Goal: Information Seeking & Learning: Learn about a topic

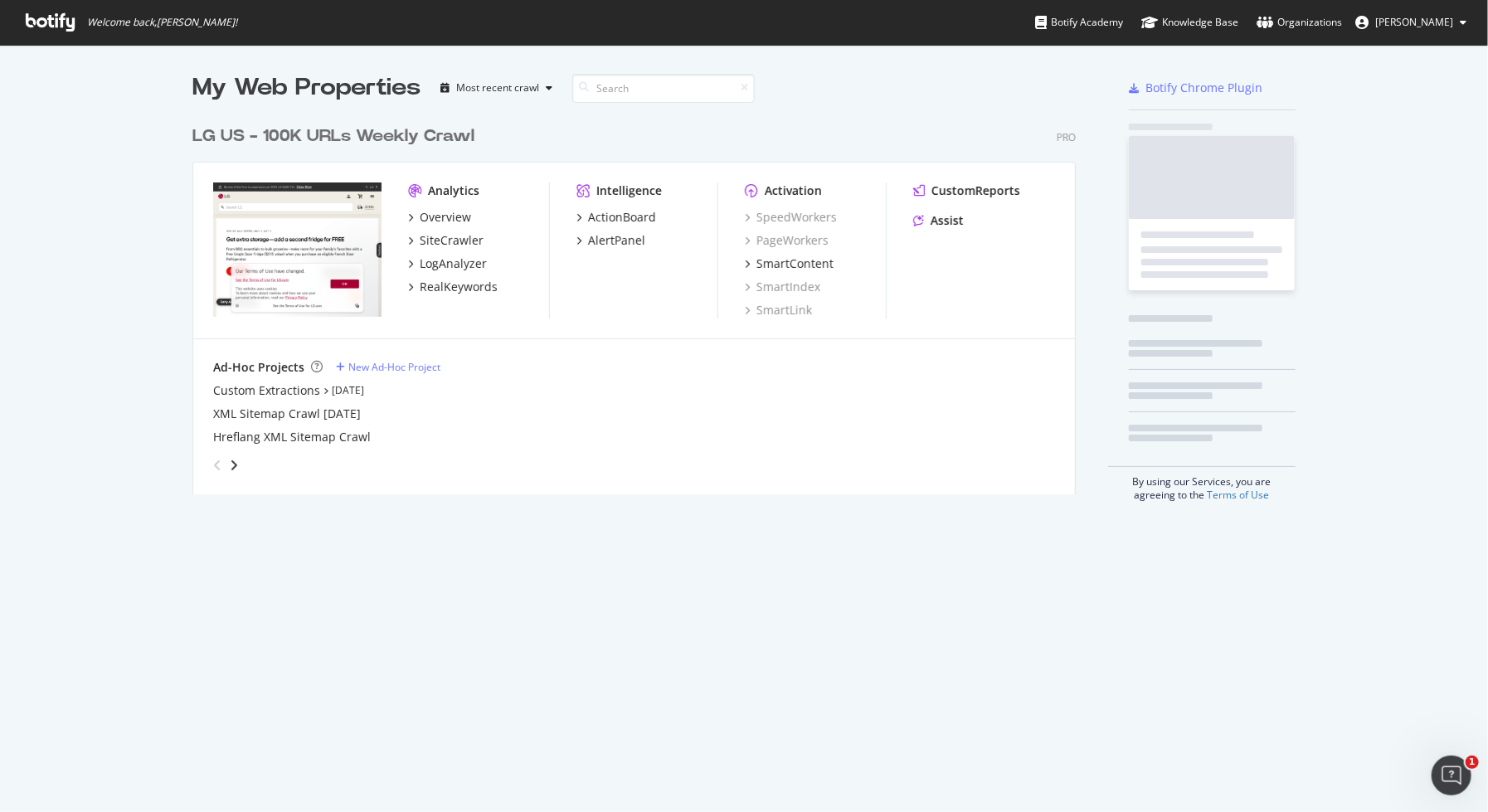
scroll to position [379, 887]
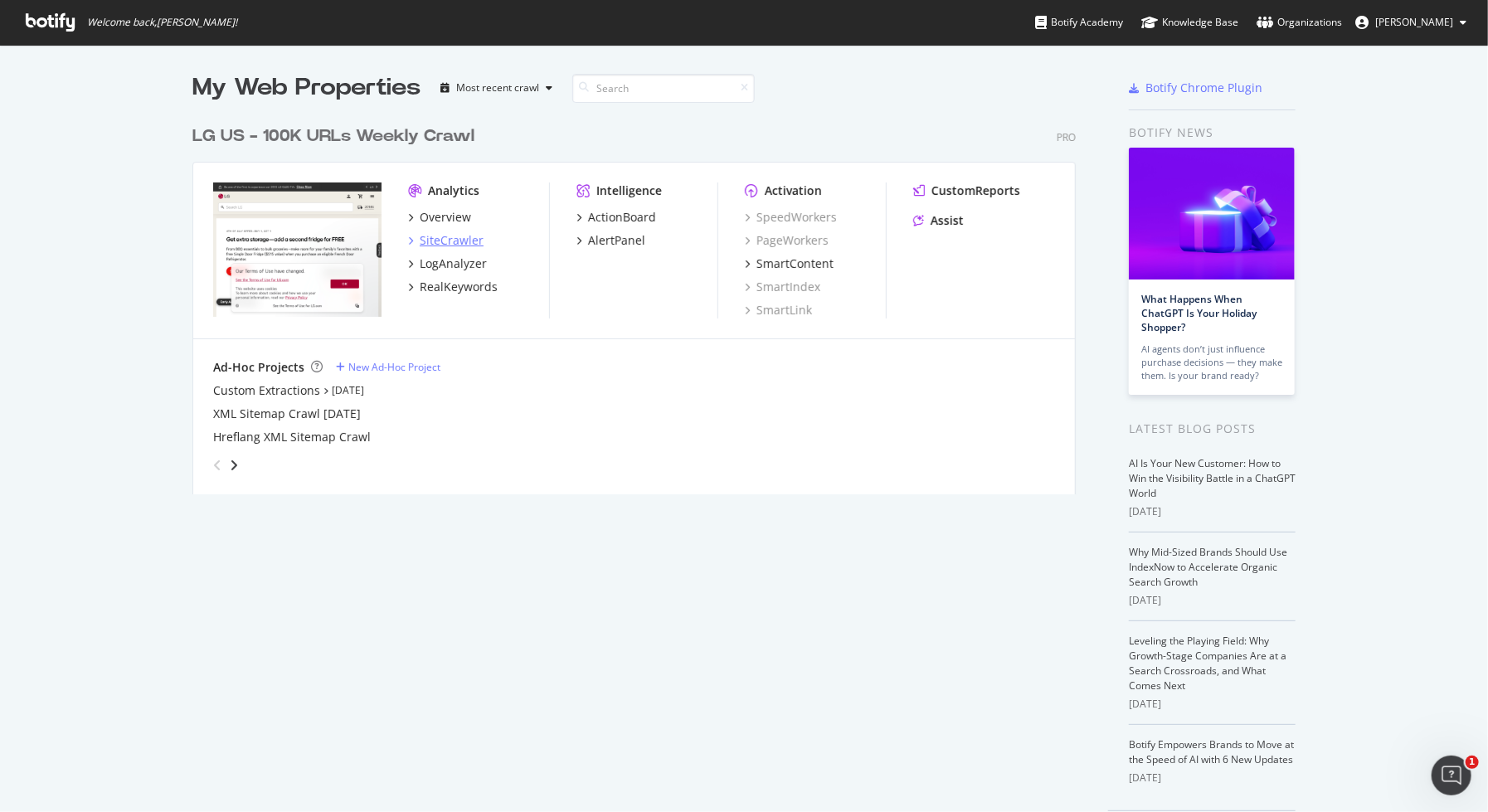
click at [444, 237] on div "SiteCrawler" at bounding box center [451, 240] width 64 height 16
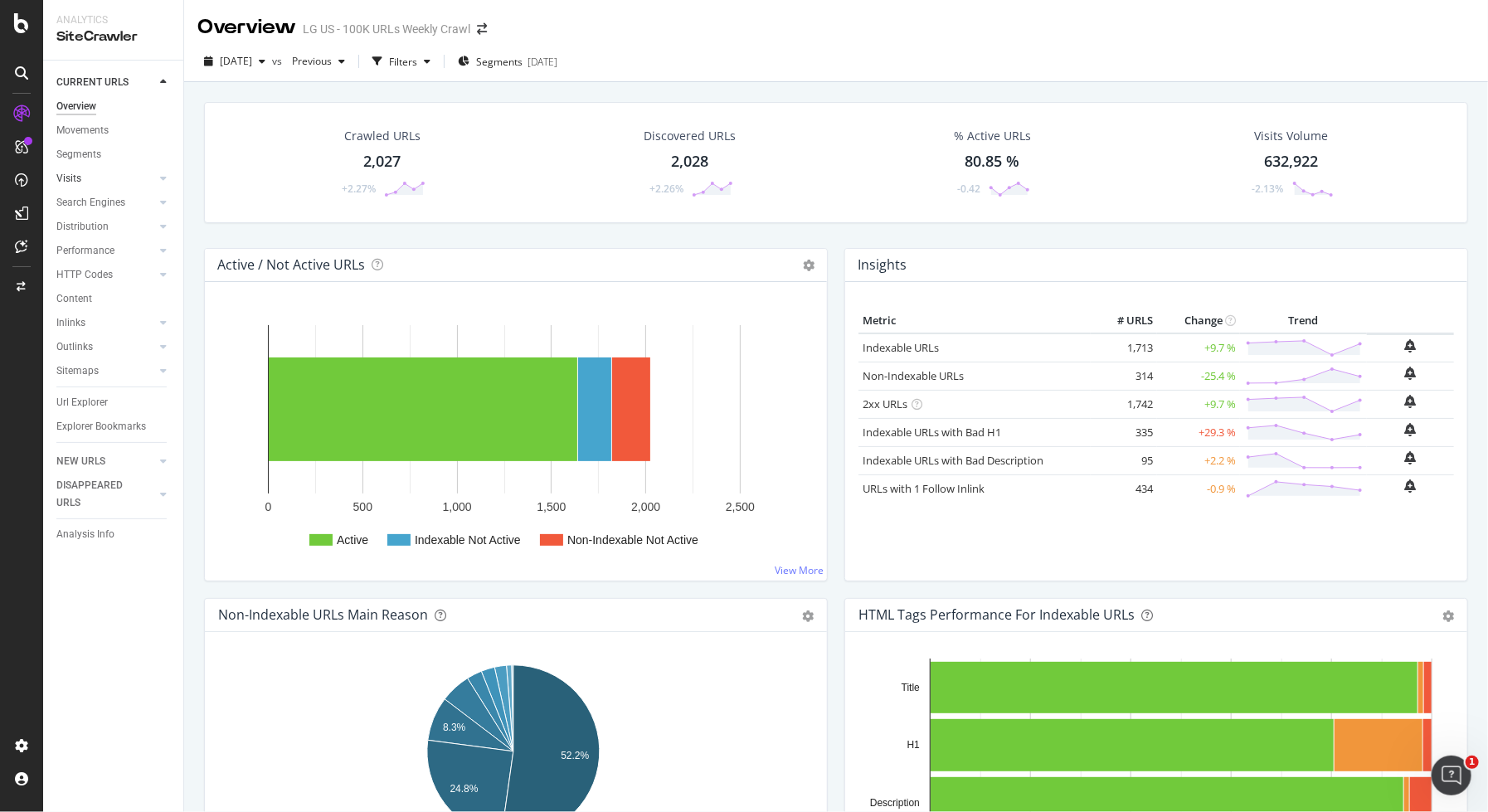
click at [116, 175] on link "Visits" at bounding box center [106, 179] width 99 height 17
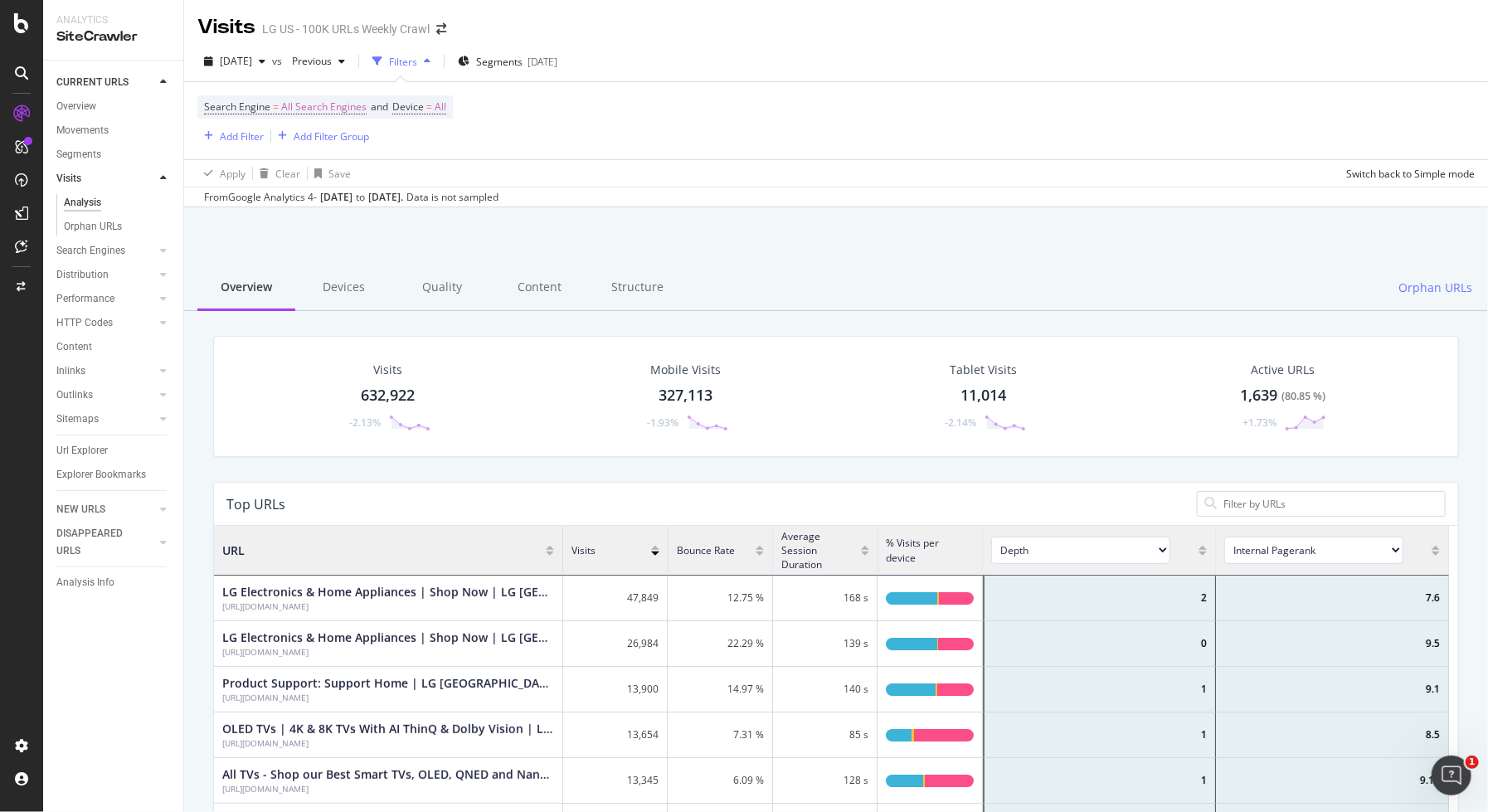
scroll to position [488, 1225]
click at [166, 249] on icon at bounding box center [163, 251] width 7 height 10
click at [92, 218] on div "Top Charts" at bounding box center [88, 227] width 49 height 17
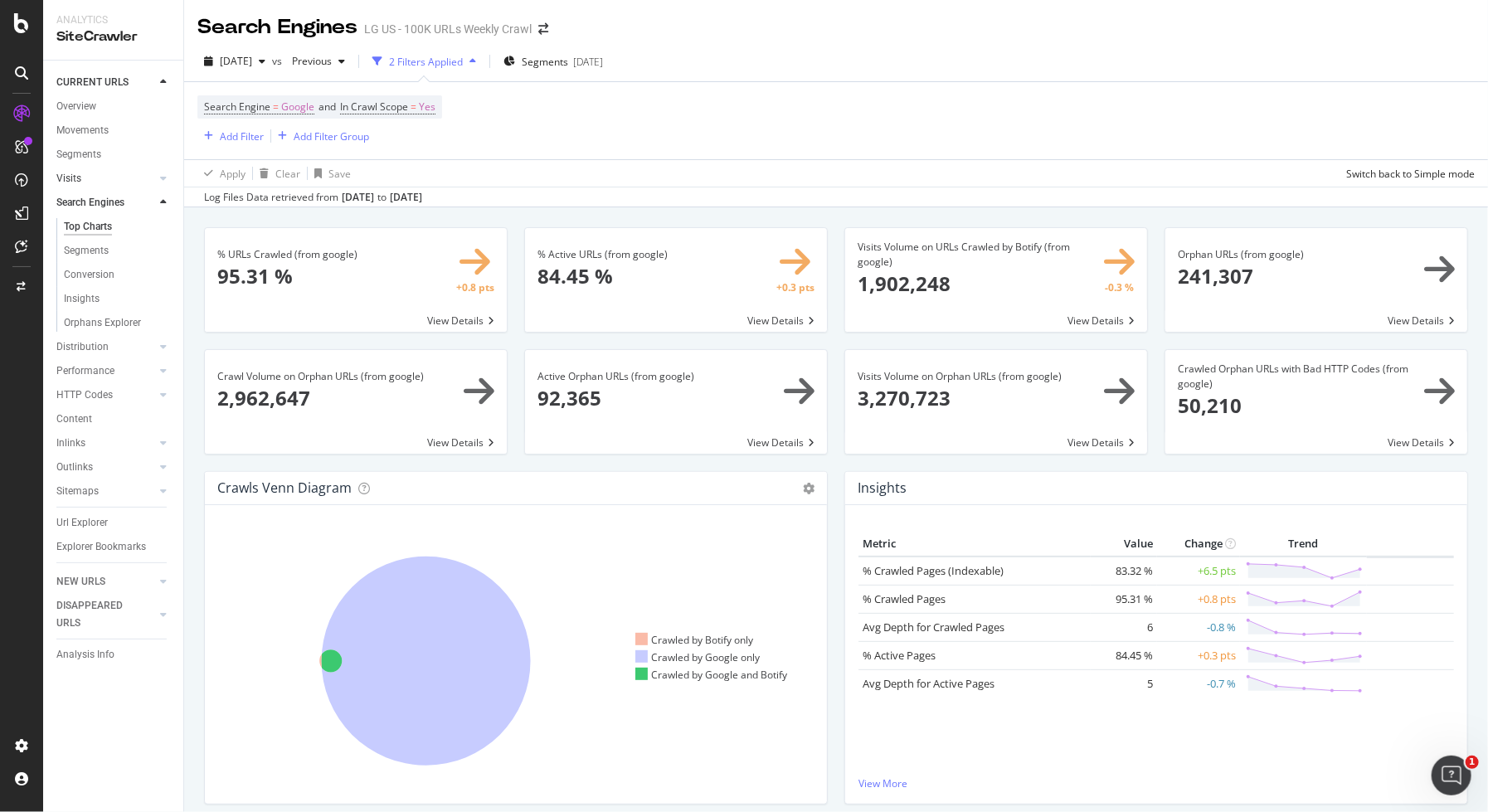
click at [154, 178] on div at bounding box center [146, 178] width 16 height 16
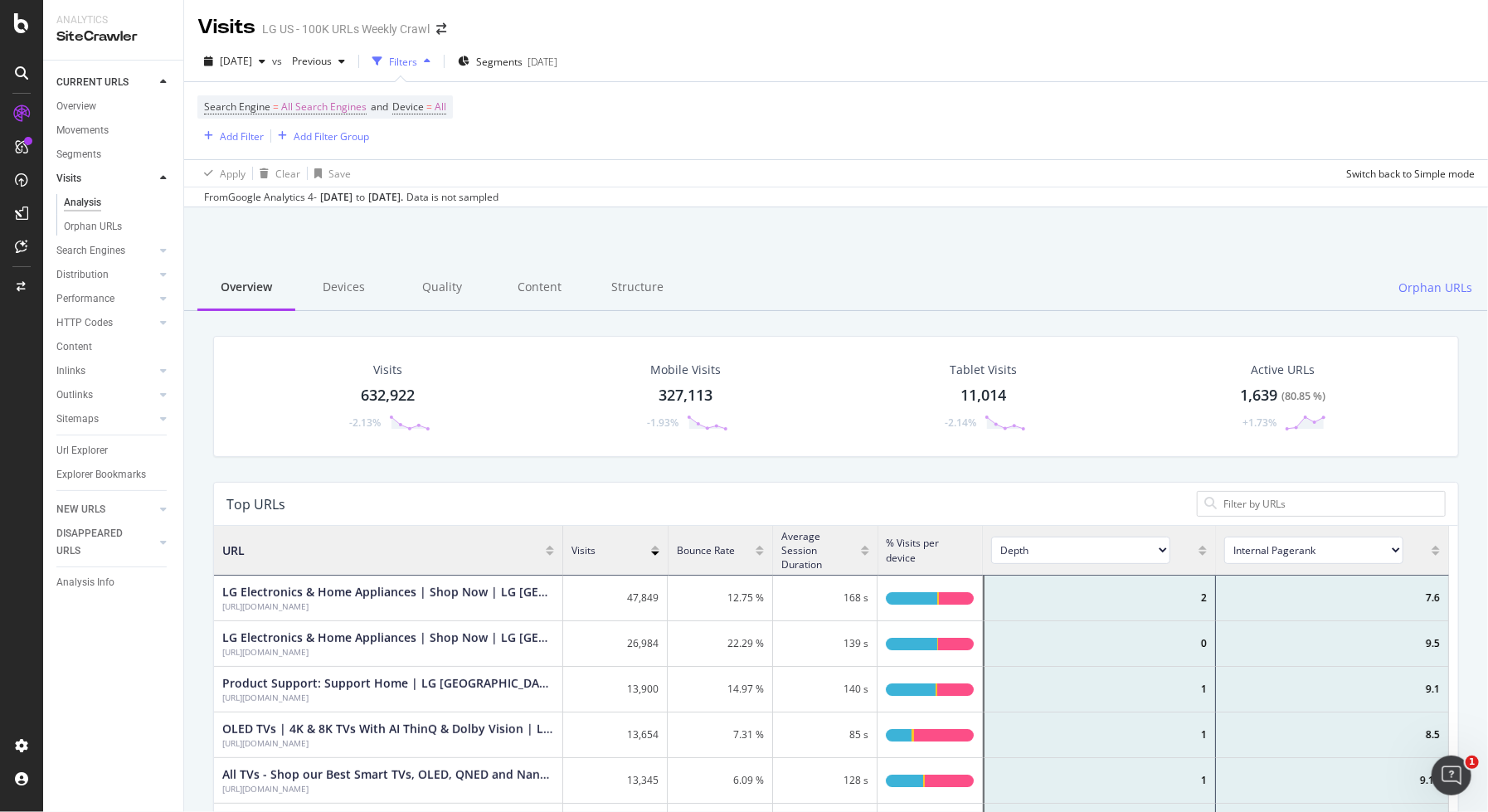
scroll to position [488, 1225]
click at [79, 190] on div "ActionBoard" at bounding box center [93, 189] width 64 height 16
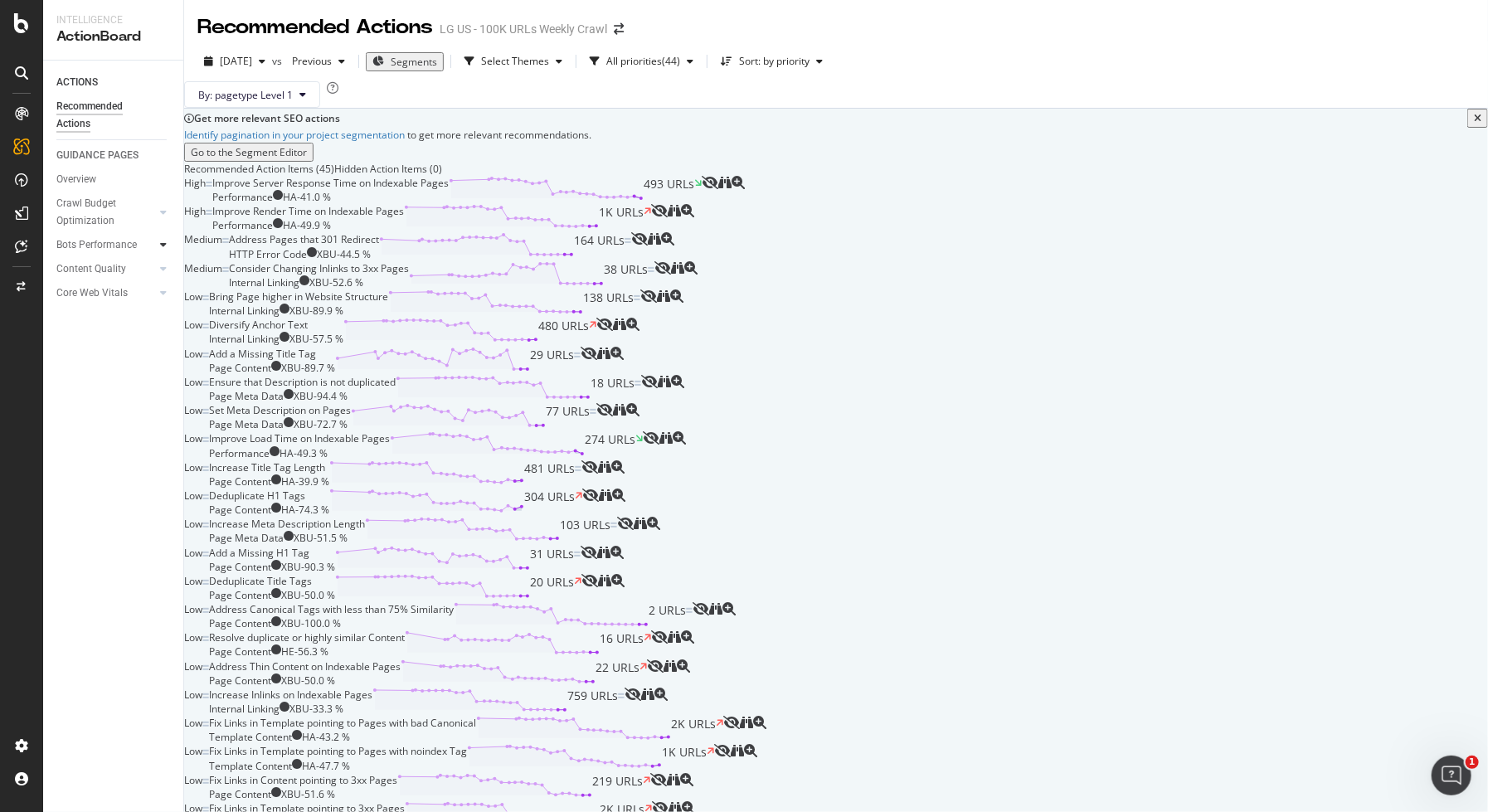
click at [162, 245] on icon at bounding box center [163, 245] width 7 height 10
click at [161, 246] on icon at bounding box center [163, 245] width 7 height 10
click at [164, 211] on icon at bounding box center [163, 212] width 7 height 10
click at [156, 272] on div at bounding box center [163, 268] width 16 height 16
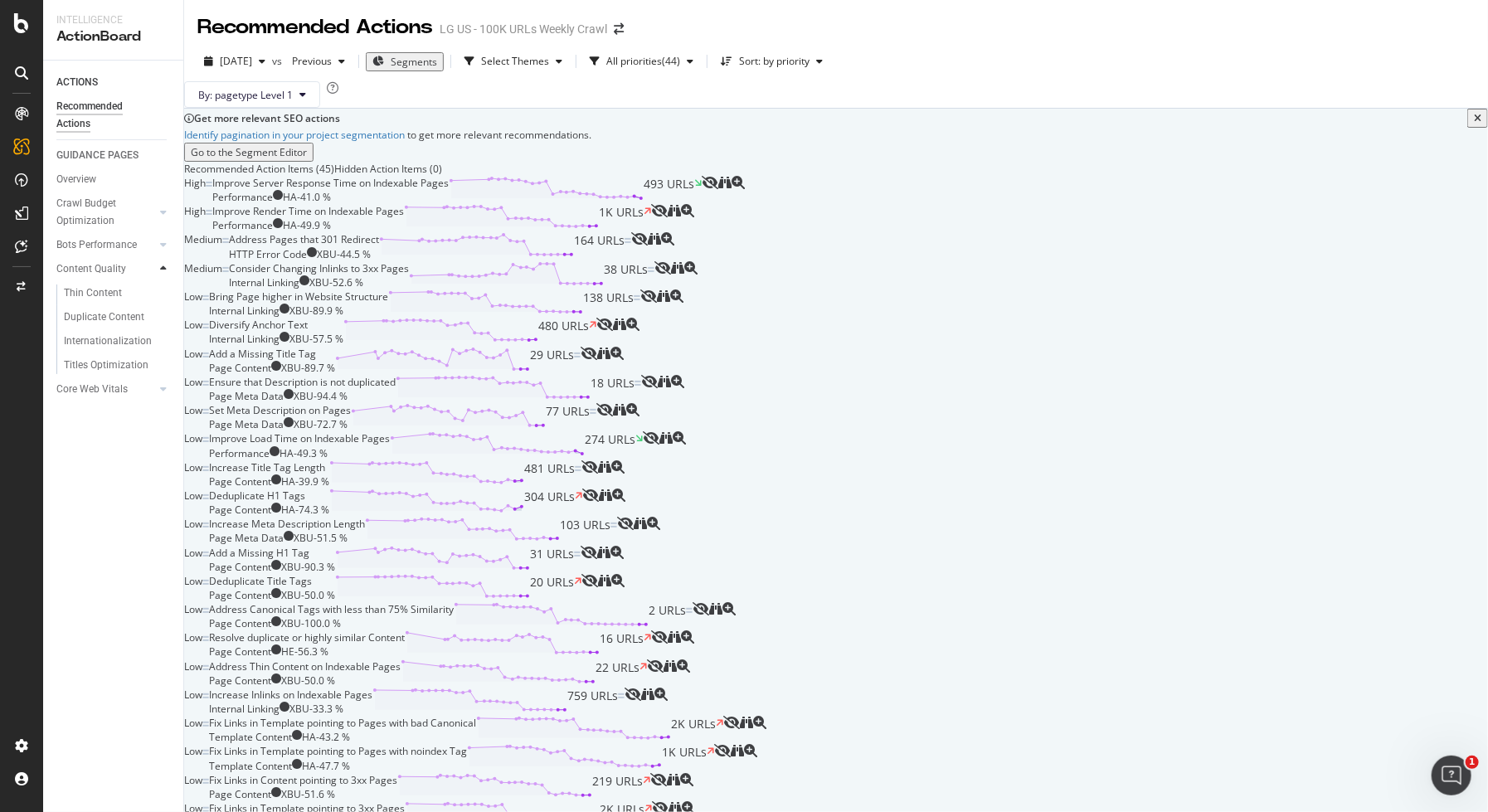
click at [156, 272] on div at bounding box center [163, 268] width 16 height 16
click at [163, 244] on icon at bounding box center [163, 245] width 7 height 10
click at [158, 396] on div at bounding box center [163, 399] width 16 height 16
click at [95, 300] on div "Thin Content" at bounding box center [93, 293] width 58 height 17
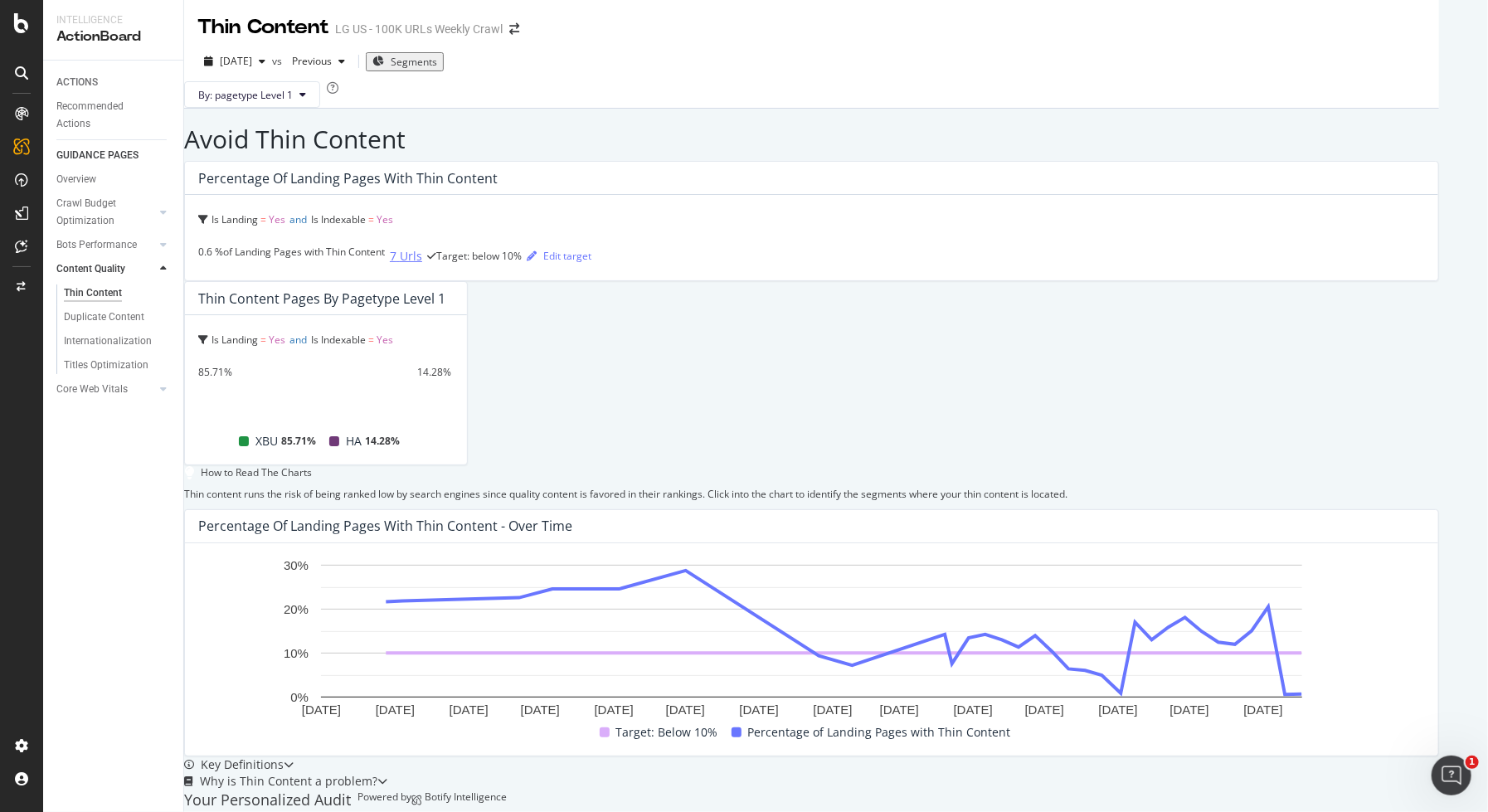
click at [390, 265] on div "7 Urls" at bounding box center [406, 255] width 33 height 16
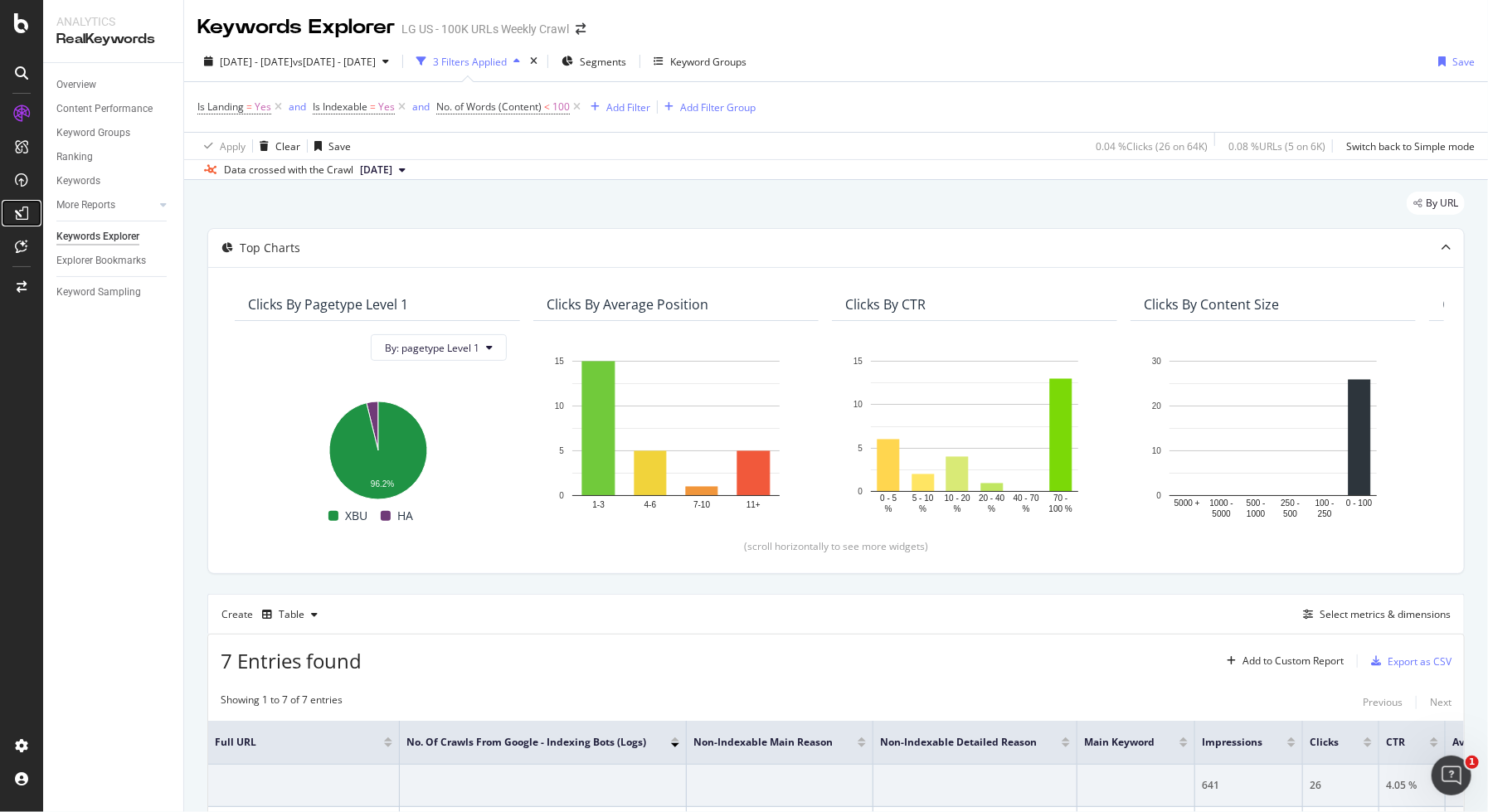
click at [32, 211] on div at bounding box center [22, 213] width 27 height 27
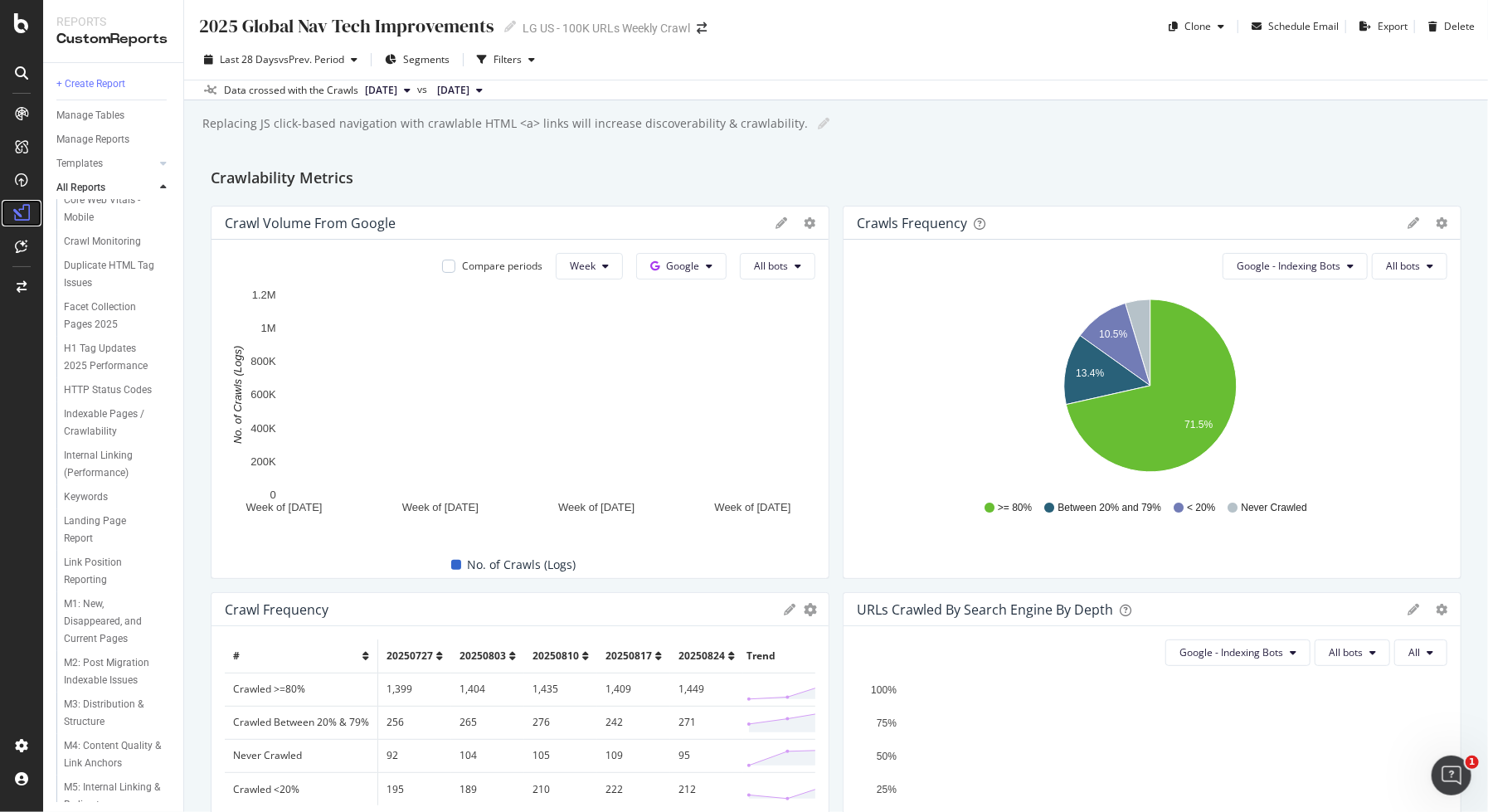
scroll to position [259, 0]
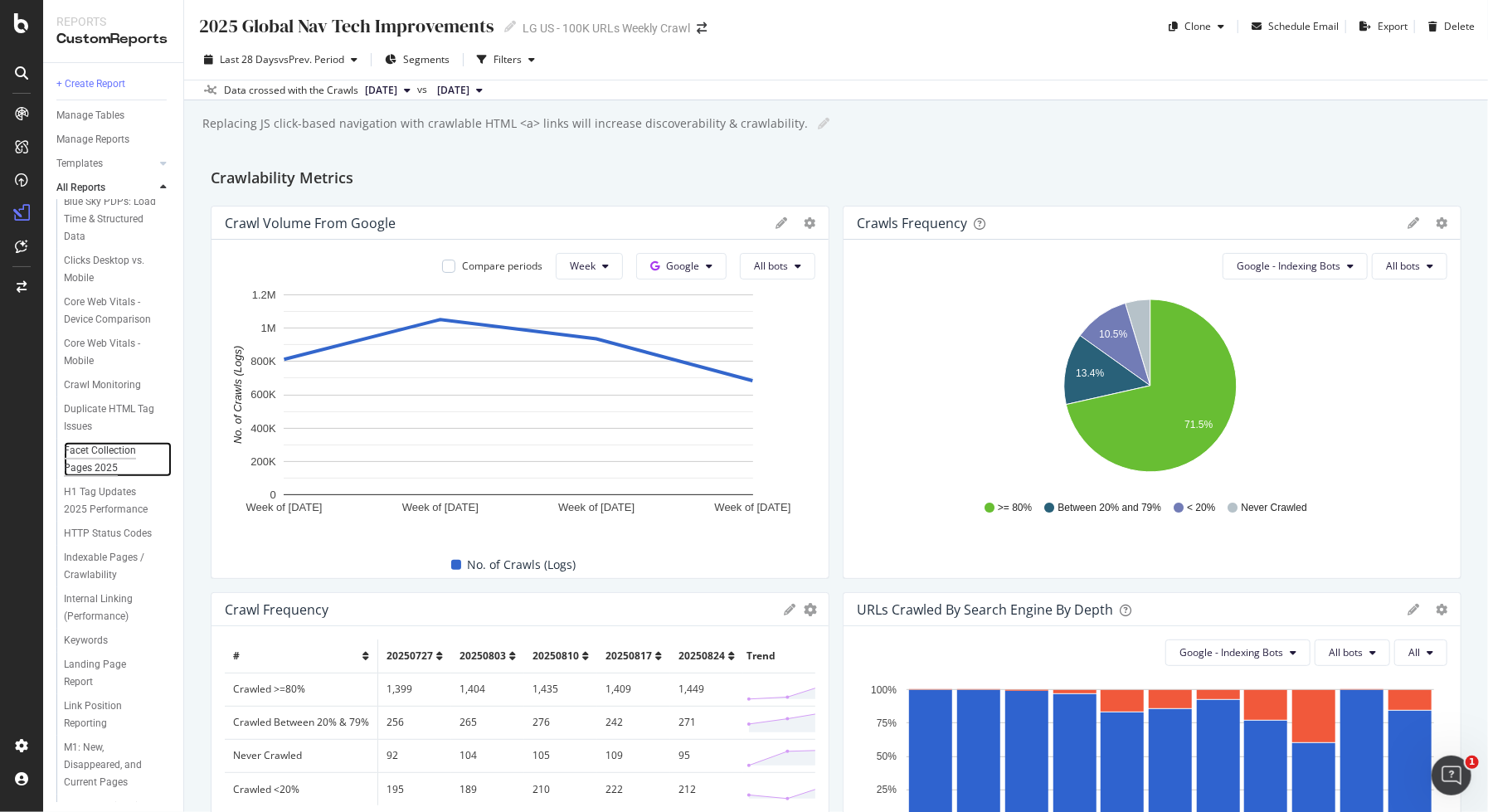
click at [121, 477] on div "Facet Collection Pages 2025" at bounding box center [111, 460] width 95 height 35
